Goal: Task Accomplishment & Management: Use online tool/utility

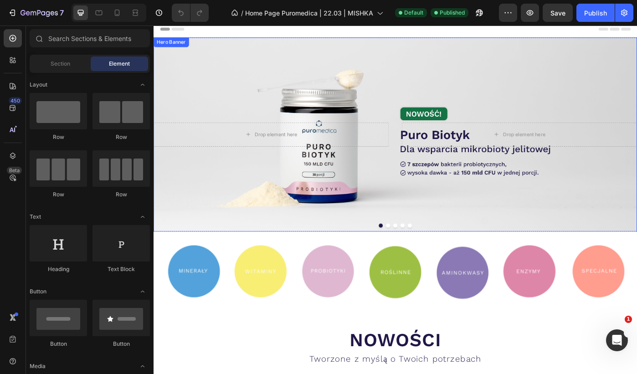
scroll to position [6, 0]
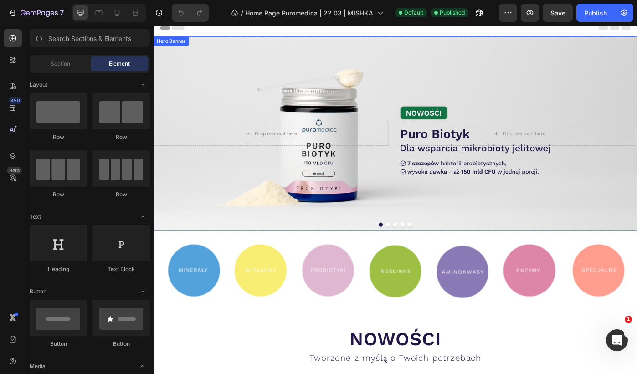
click at [449, 230] on div "Background Image" at bounding box center [427, 148] width 547 height 220
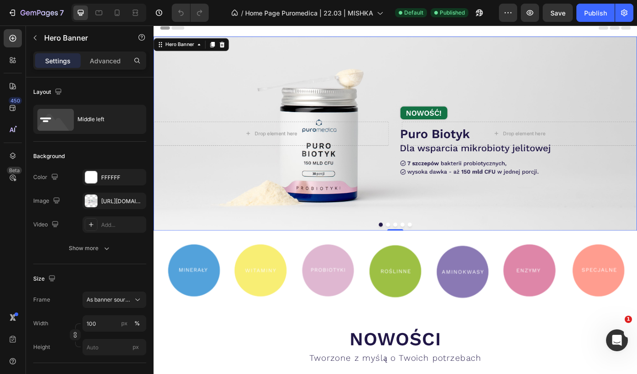
scroll to position [0, 0]
click at [190, 45] on div "Hero Banner" at bounding box center [183, 47] width 36 height 8
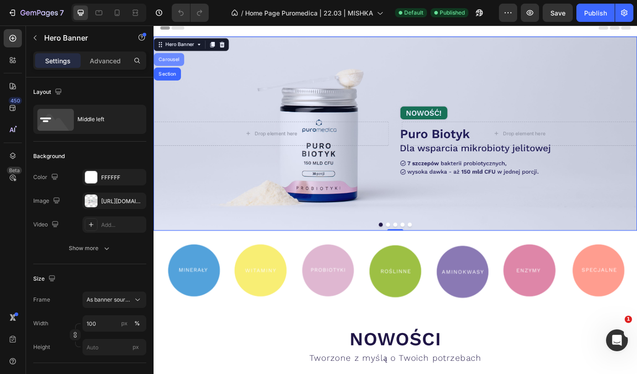
click at [179, 63] on div "Carousel" at bounding box center [171, 63] width 27 height 5
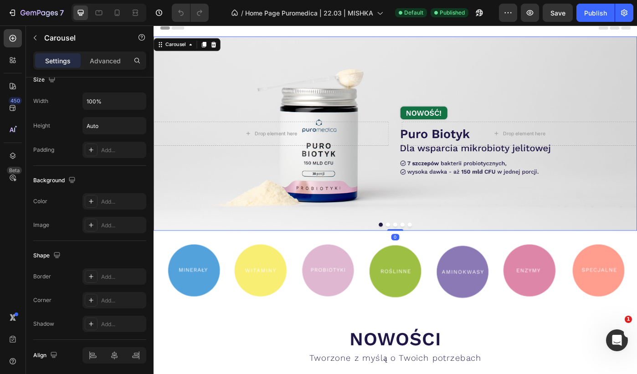
scroll to position [712, 0]
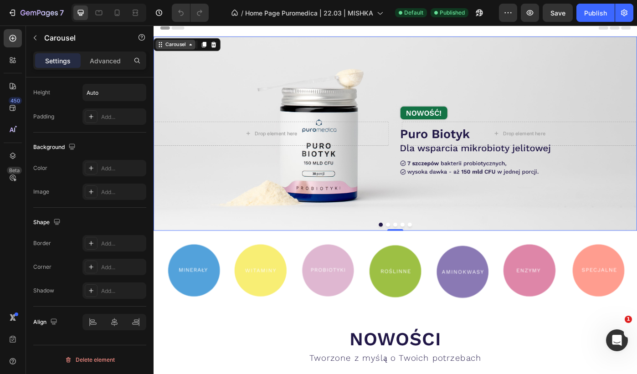
click at [184, 41] on div "Carousel" at bounding box center [178, 46] width 45 height 11
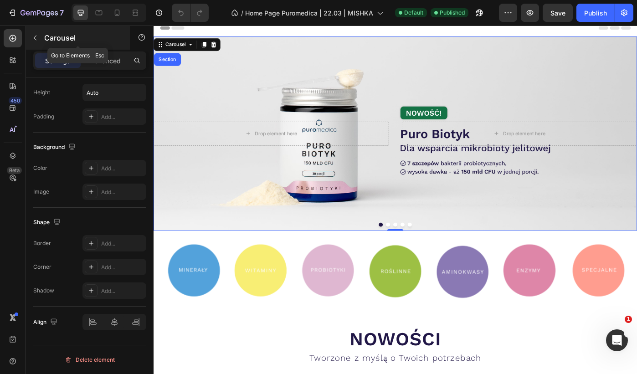
click at [34, 39] on icon "button" at bounding box center [34, 37] width 7 height 7
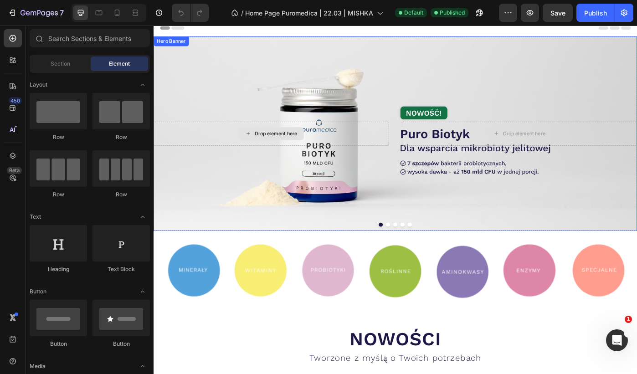
click at [324, 134] on div "Drop element here" at bounding box center [287, 147] width 266 height 27
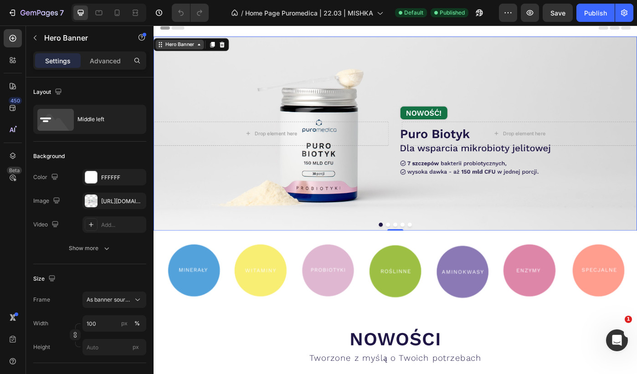
click at [193, 50] on div "Hero Banner" at bounding box center [183, 47] width 36 height 8
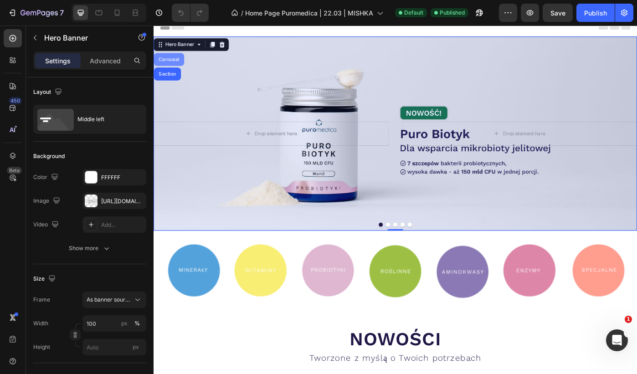
click at [182, 64] on div "Carousel" at bounding box center [171, 63] width 27 height 5
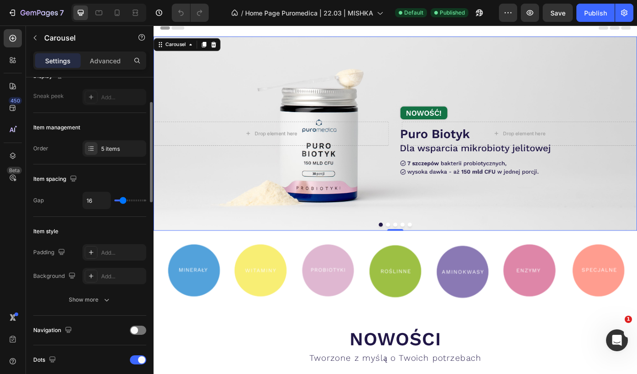
scroll to position [80, 0]
click at [117, 143] on div "5 items" at bounding box center [114, 148] width 64 height 16
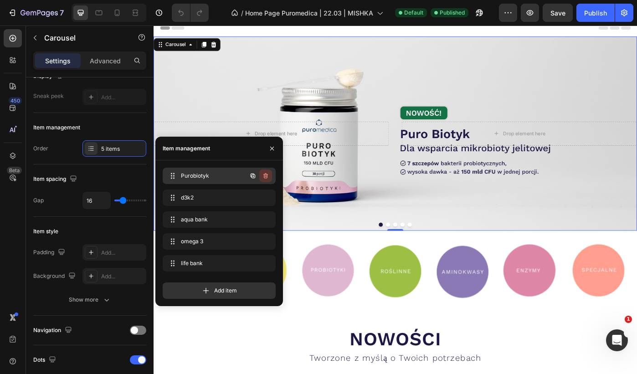
click at [264, 174] on icon "button" at bounding box center [265, 175] width 7 height 7
click at [264, 174] on div "Delete" at bounding box center [259, 176] width 17 height 8
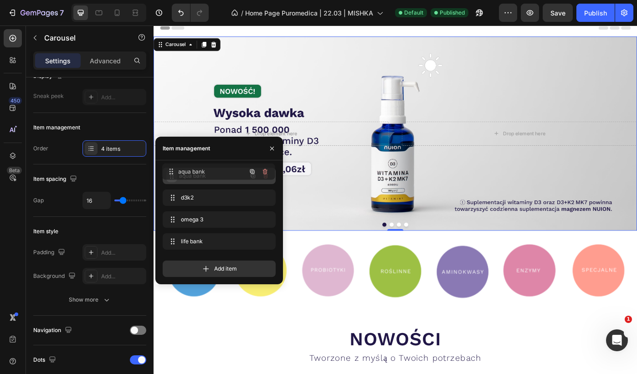
drag, startPoint x: 174, startPoint y: 198, endPoint x: 173, endPoint y: 172, distance: 26.0
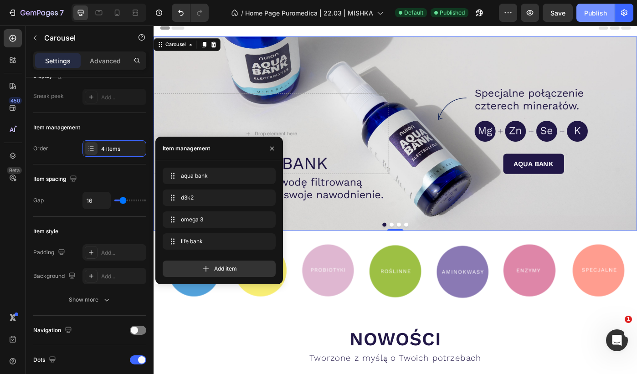
click at [592, 15] on div "Publish" at bounding box center [595, 13] width 23 height 10
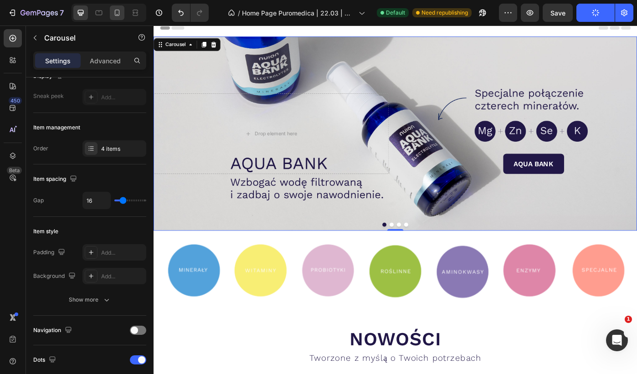
click at [116, 14] on icon at bounding box center [117, 12] width 9 height 9
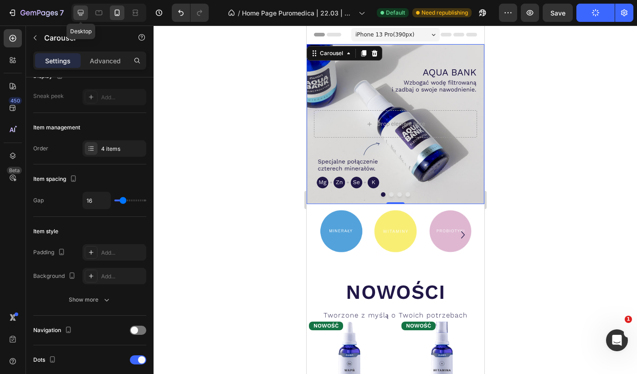
click at [81, 12] on icon at bounding box center [80, 12] width 9 height 9
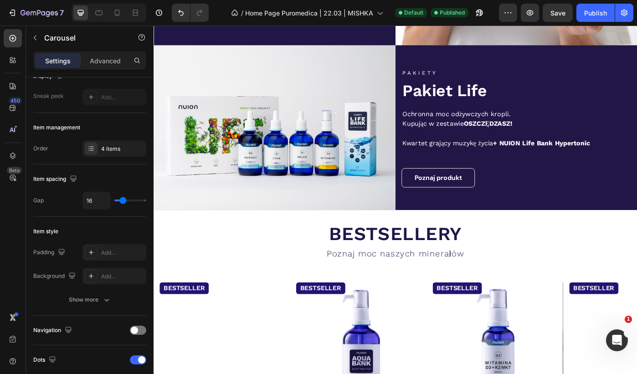
scroll to position [881, 0]
